Goal: Navigation & Orientation: Understand site structure

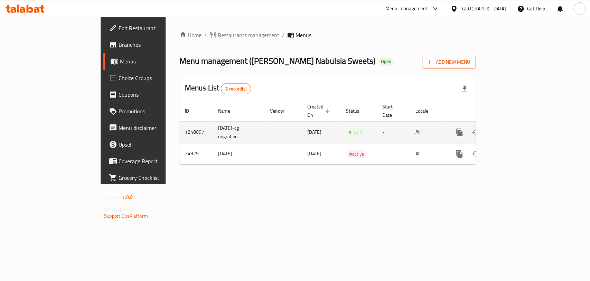
click at [513, 129] on icon "enhanced table" at bounding box center [509, 132] width 6 height 6
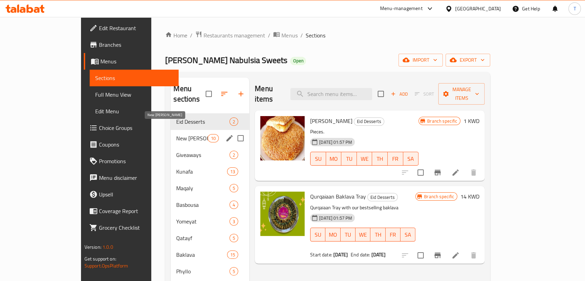
click at [176, 134] on span "New [PERSON_NAME]" at bounding box center [191, 138] width 31 height 8
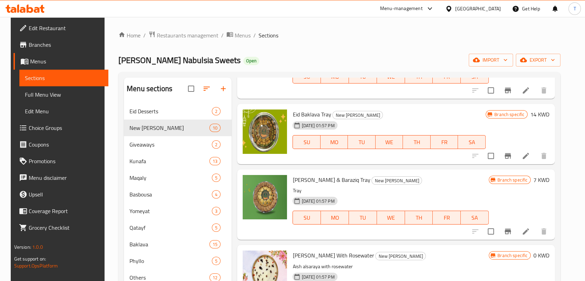
scroll to position [179, 0]
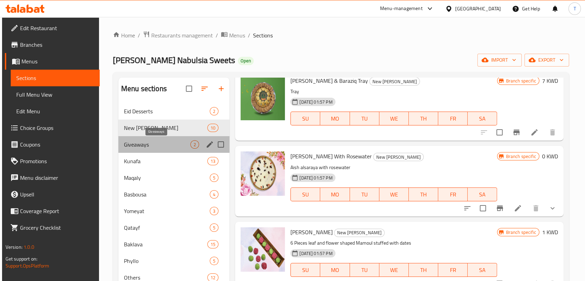
click at [145, 142] on span "Giveaways" at bounding box center [157, 144] width 66 height 8
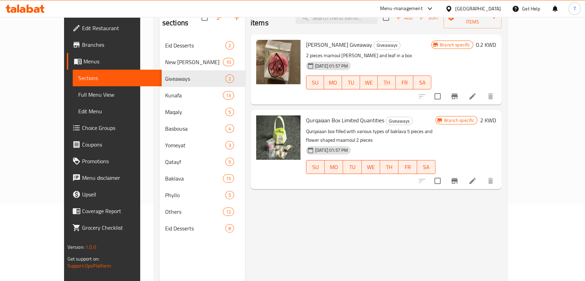
scroll to position [97, 0]
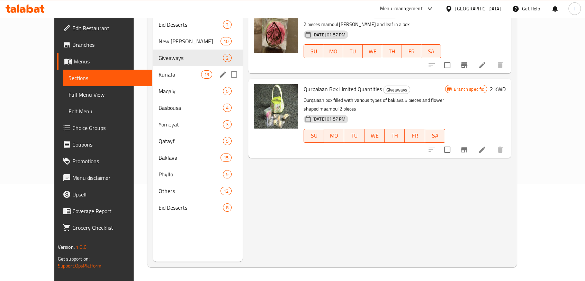
click at [158, 70] on span "Kunafa" at bounding box center [179, 74] width 42 height 8
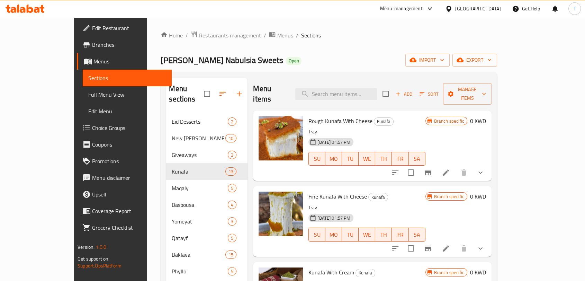
click at [77, 50] on link "Branches" at bounding box center [124, 44] width 95 height 17
